Goal: Information Seeking & Learning: Learn about a topic

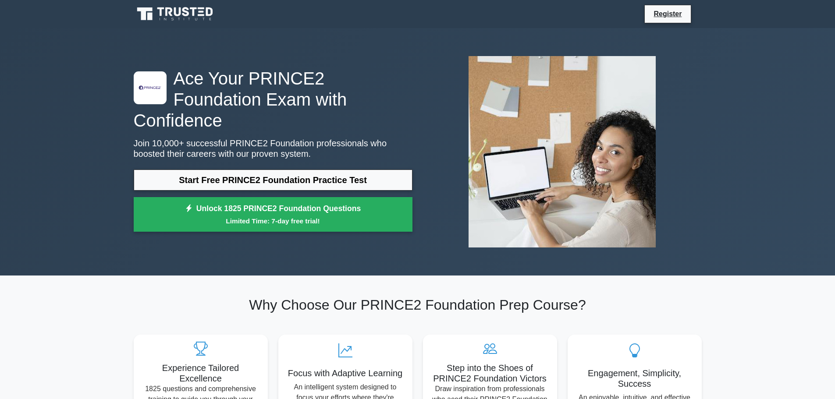
click at [48, 255] on div ".st0{fill-rule:evenodd;clip-rule:evenodd;fill:#000041;} .st1{fill-rule:evenodd;…" at bounding box center [417, 152] width 835 height 248
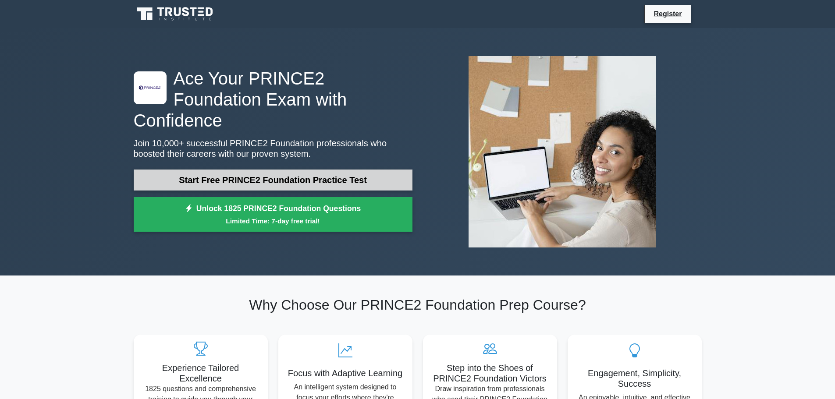
click at [354, 177] on link "Start Free PRINCE2 Foundation Practice Test" at bounding box center [273, 180] width 279 height 21
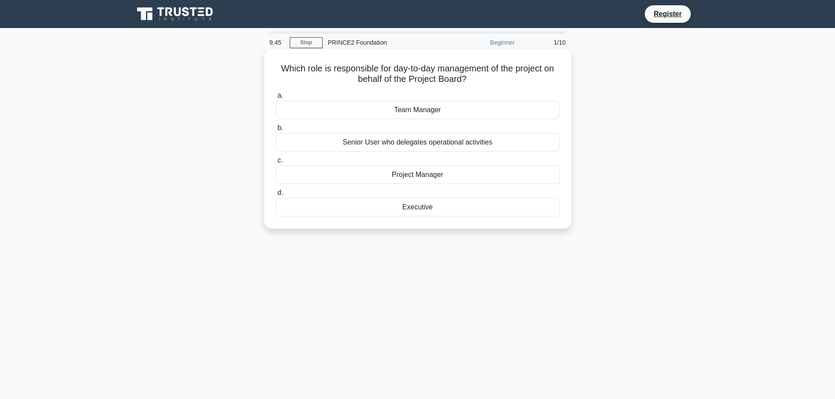
click at [457, 177] on div "Project Manager" at bounding box center [418, 175] width 284 height 18
click at [276, 163] on input "c. Project Manager" at bounding box center [276, 161] width 0 height 6
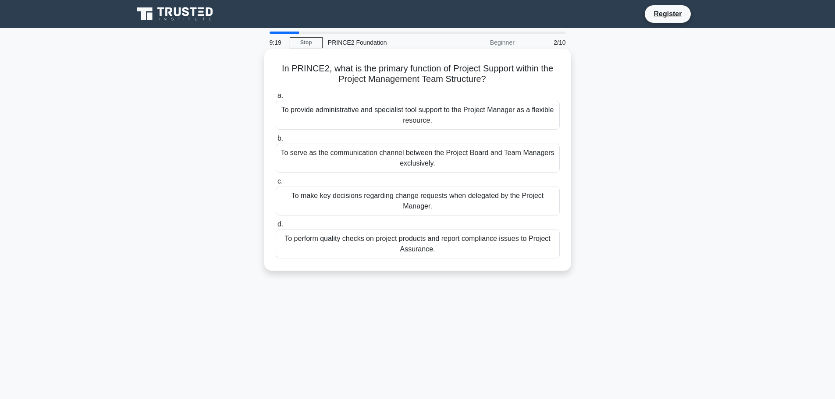
click at [435, 118] on div "To provide administrative and specialist tool support to the Project Manager as…" at bounding box center [418, 115] width 284 height 29
click at [276, 99] on input "a. To provide administrative and specialist tool support to the Project Manager…" at bounding box center [276, 96] width 0 height 6
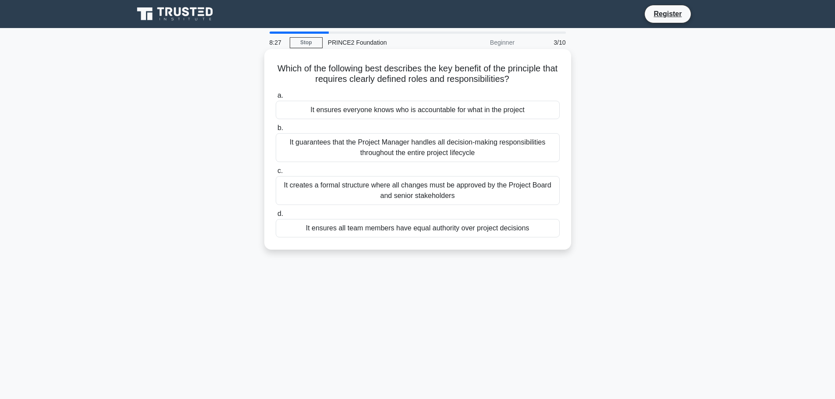
click at [476, 109] on div "It ensures everyone knows who is accountable for what in the project" at bounding box center [418, 110] width 284 height 18
click at [276, 99] on input "a. It ensures everyone knows who is accountable for what in the project" at bounding box center [276, 96] width 0 height 6
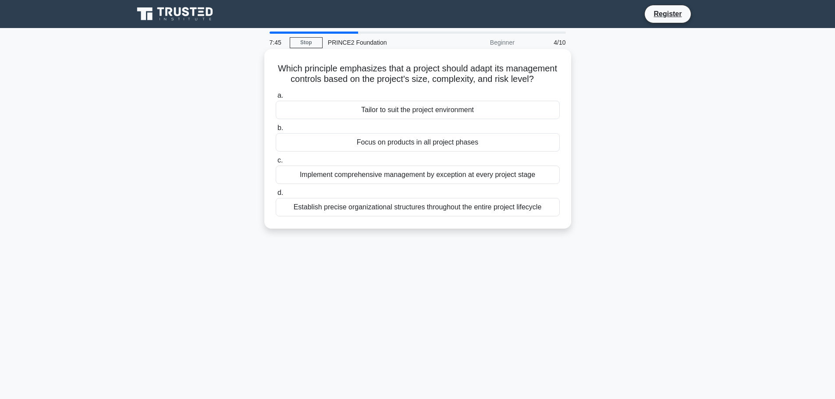
click at [475, 119] on div "Tailor to suit the project environment" at bounding box center [418, 110] width 284 height 18
click at [276, 99] on input "a. Tailor to suit the project environment" at bounding box center [276, 96] width 0 height 6
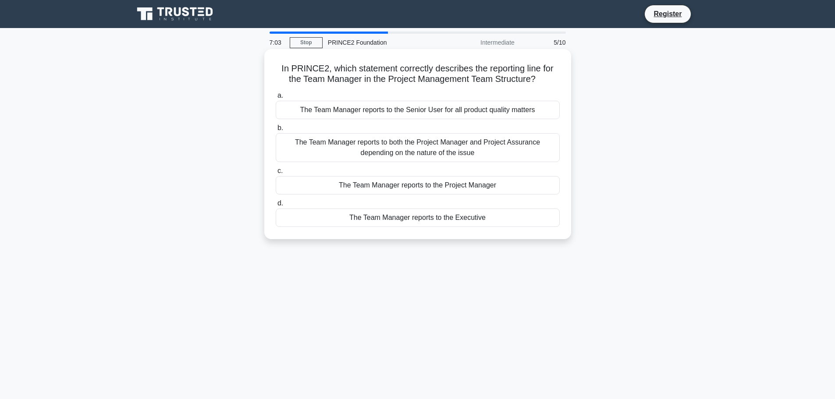
click at [392, 188] on div "The Team Manager reports to the Project Manager" at bounding box center [418, 185] width 284 height 18
click at [276, 174] on input "c. The Team Manager reports to the Project Manager" at bounding box center [276, 171] width 0 height 6
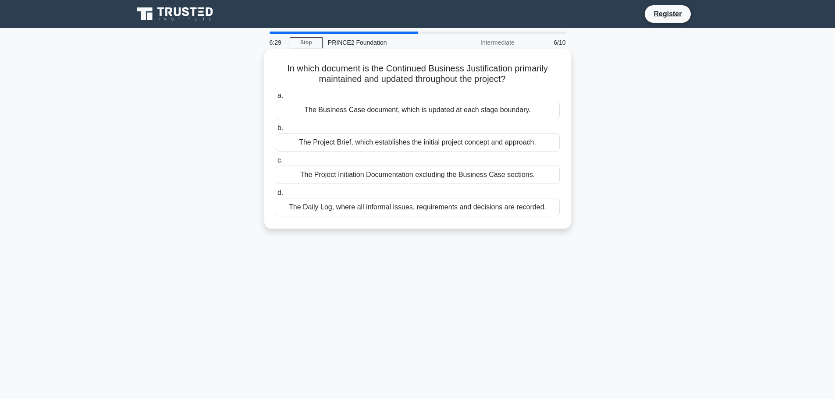
click at [385, 178] on div "The Project Initiation Documentation excluding the Business Case sections." at bounding box center [418, 175] width 284 height 18
click at [276, 163] on input "c. The Project Initiation Documentation excluding the Business Case sections." at bounding box center [276, 161] width 0 height 6
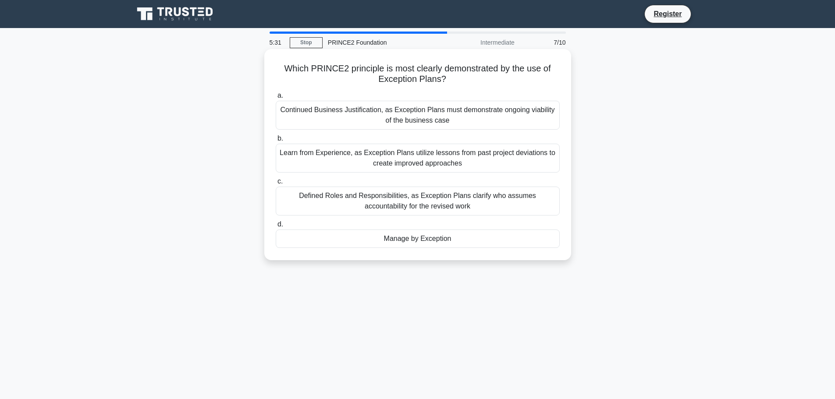
click at [465, 242] on div "Manage by Exception" at bounding box center [418, 239] width 284 height 18
click at [276, 227] on input "d. Manage by Exception" at bounding box center [276, 225] width 0 height 6
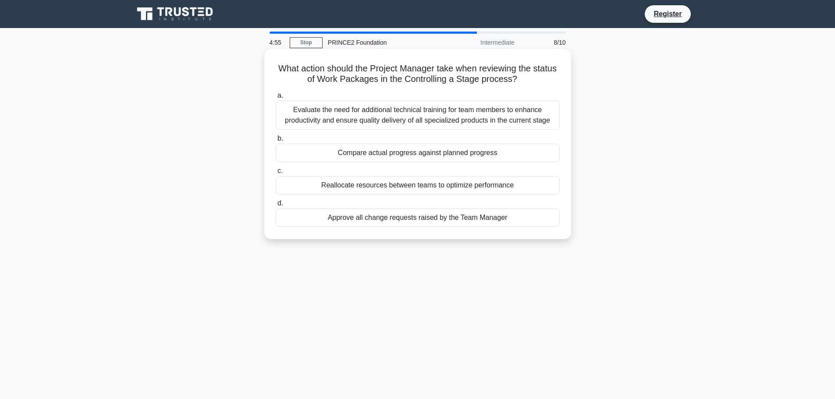
click at [537, 157] on div "Compare actual progress against planned progress" at bounding box center [418, 153] width 284 height 18
click at [276, 142] on input "b. Compare actual progress against planned progress" at bounding box center [276, 139] width 0 height 6
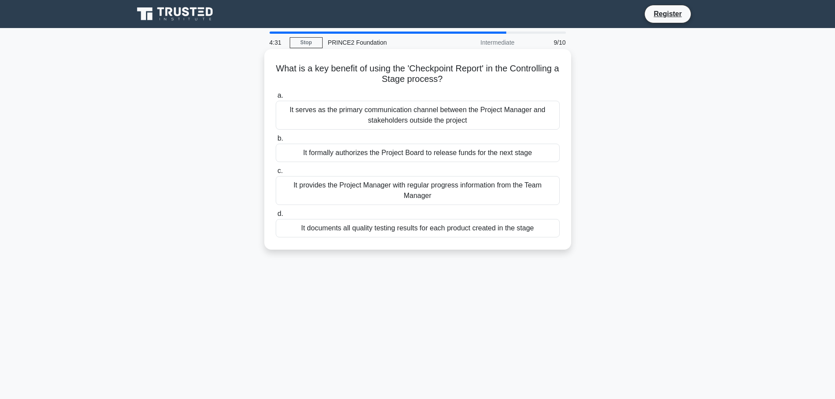
click at [458, 117] on div "It serves as the primary communication channel between the Project Manager and …" at bounding box center [418, 115] width 284 height 29
click at [276, 99] on input "a. It serves as the primary communication channel between the Project Manager a…" at bounding box center [276, 96] width 0 height 6
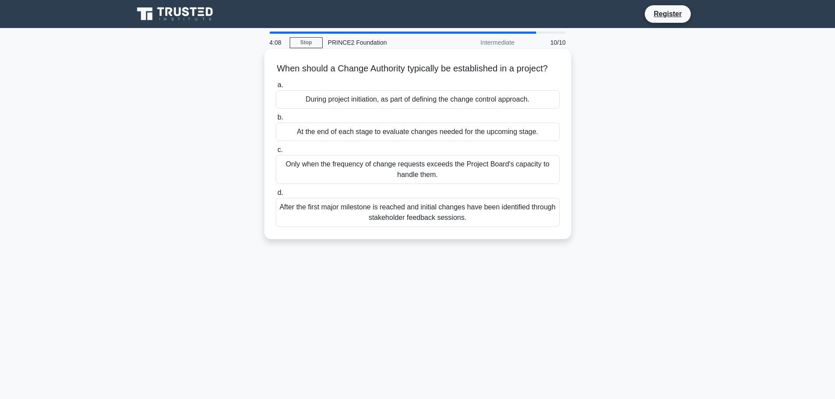
click at [526, 109] on div "During project initiation, as part of defining the change control approach." at bounding box center [418, 99] width 284 height 18
click at [276, 88] on input "a. During project initiation, as part of defining the change control approach." at bounding box center [276, 85] width 0 height 6
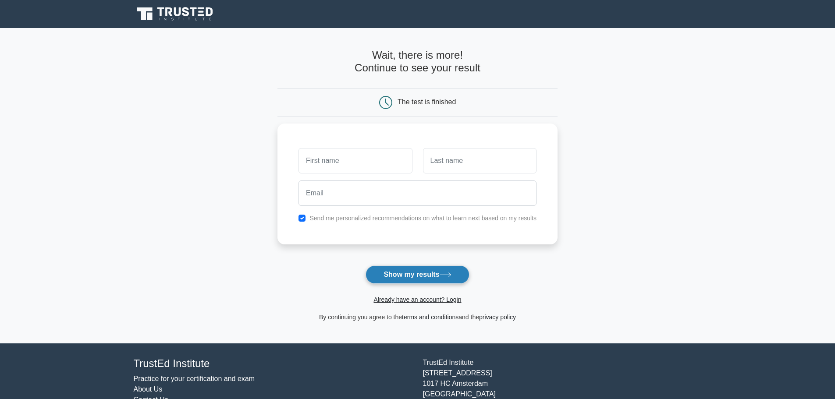
click at [411, 284] on button "Show my results" at bounding box center [416, 275] width 103 height 18
click at [605, 256] on main "Wait, there is more! Continue to see your result The test is finished and the" at bounding box center [417, 186] width 835 height 316
click at [313, 214] on label "Send me personalized recommendations on what to learn next based on my results" at bounding box center [422, 216] width 227 height 7
click at [304, 216] on input "checkbox" at bounding box center [301, 216] width 7 height 7
checkbox input "false"
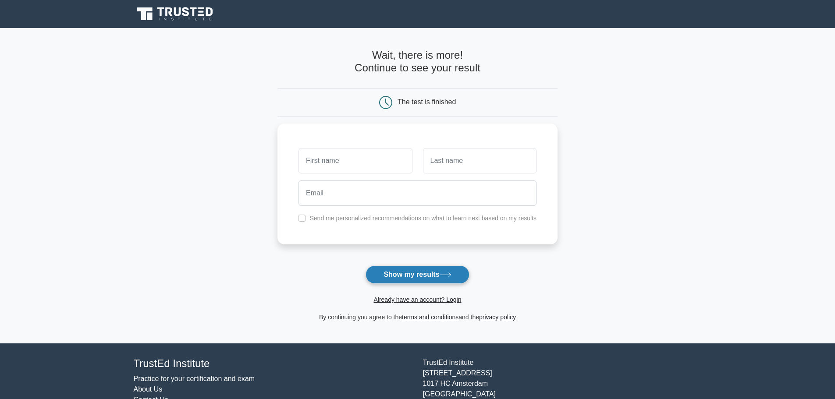
click at [397, 271] on button "Show my results" at bounding box center [416, 275] width 103 height 18
click at [420, 302] on link "Already have an account? Login" at bounding box center [417, 299] width 88 height 7
